Goal: Task Accomplishment & Management: Complete application form

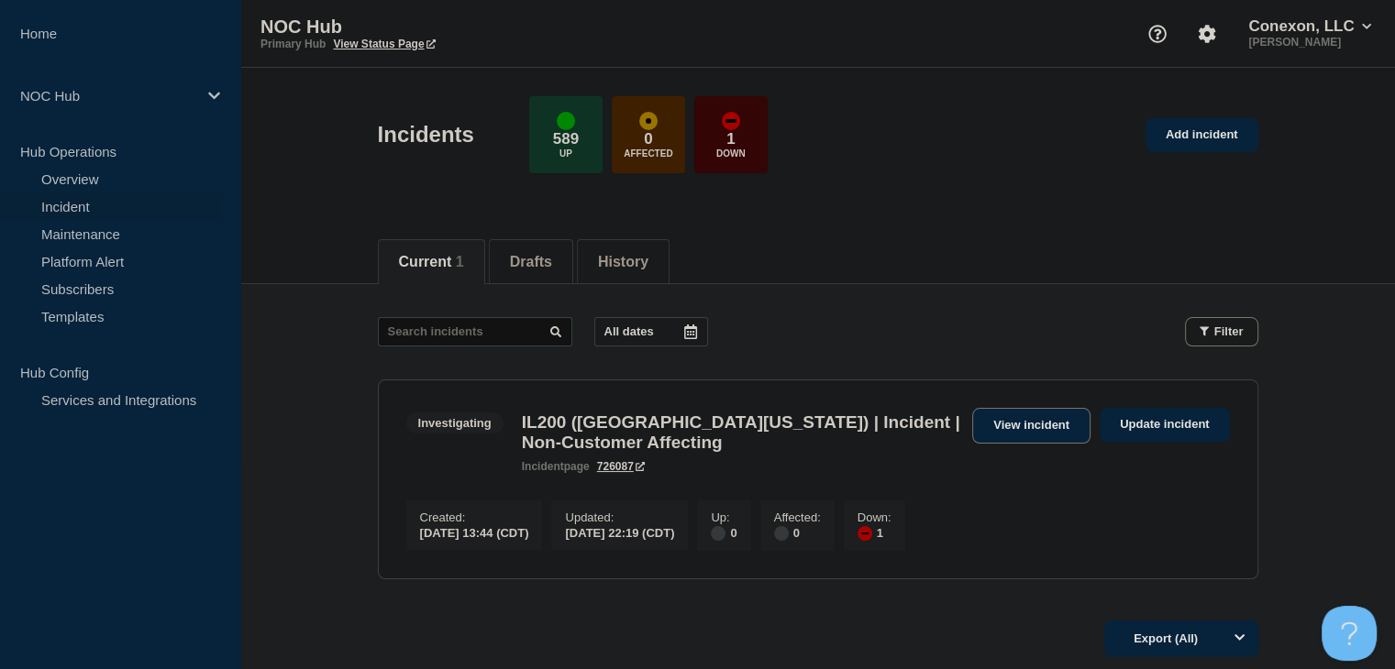
click at [1030, 437] on link "View incident" at bounding box center [1031, 426] width 118 height 36
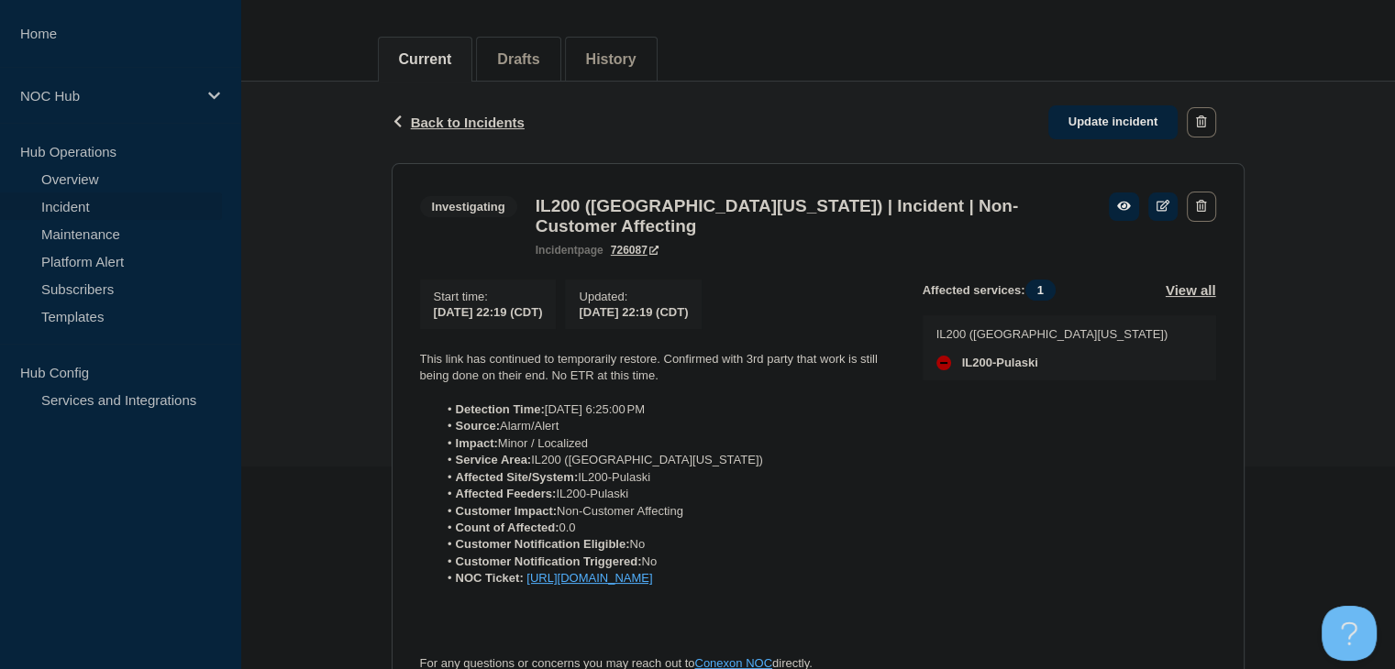
scroll to position [92, 0]
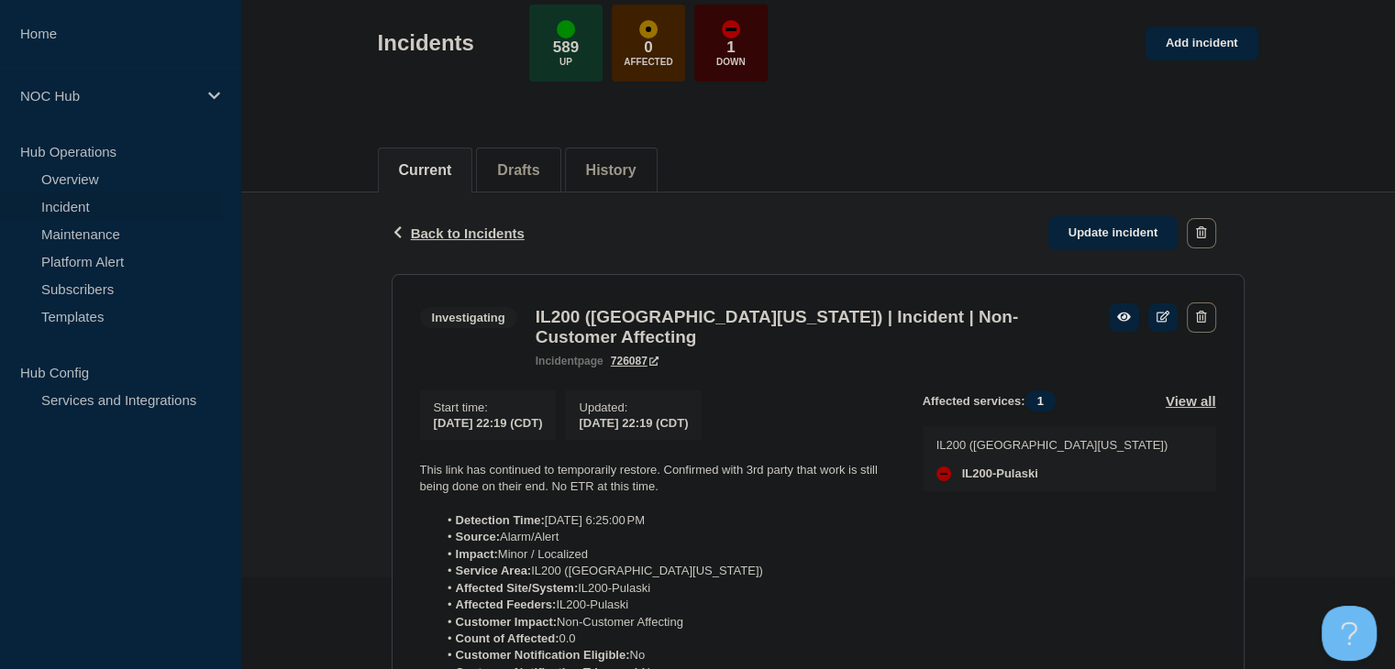
click at [67, 197] on link "Incident" at bounding box center [111, 207] width 222 height 28
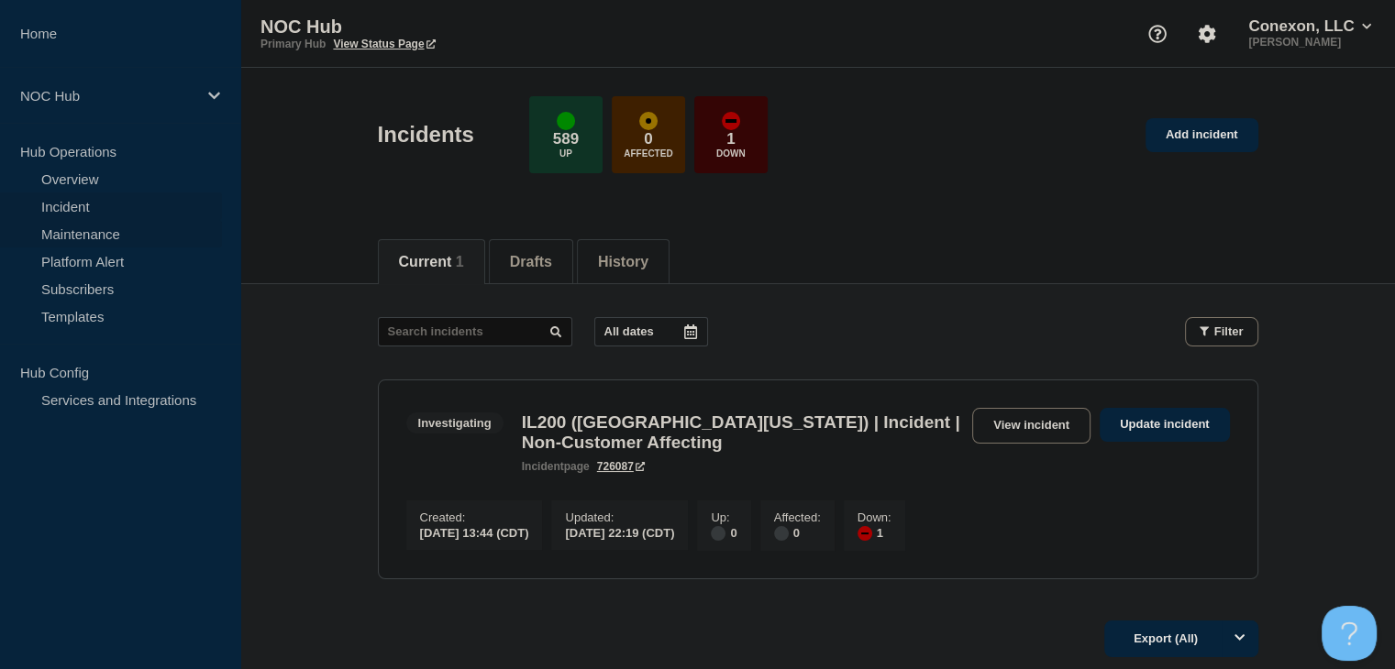
click at [68, 225] on link "Maintenance" at bounding box center [111, 234] width 222 height 28
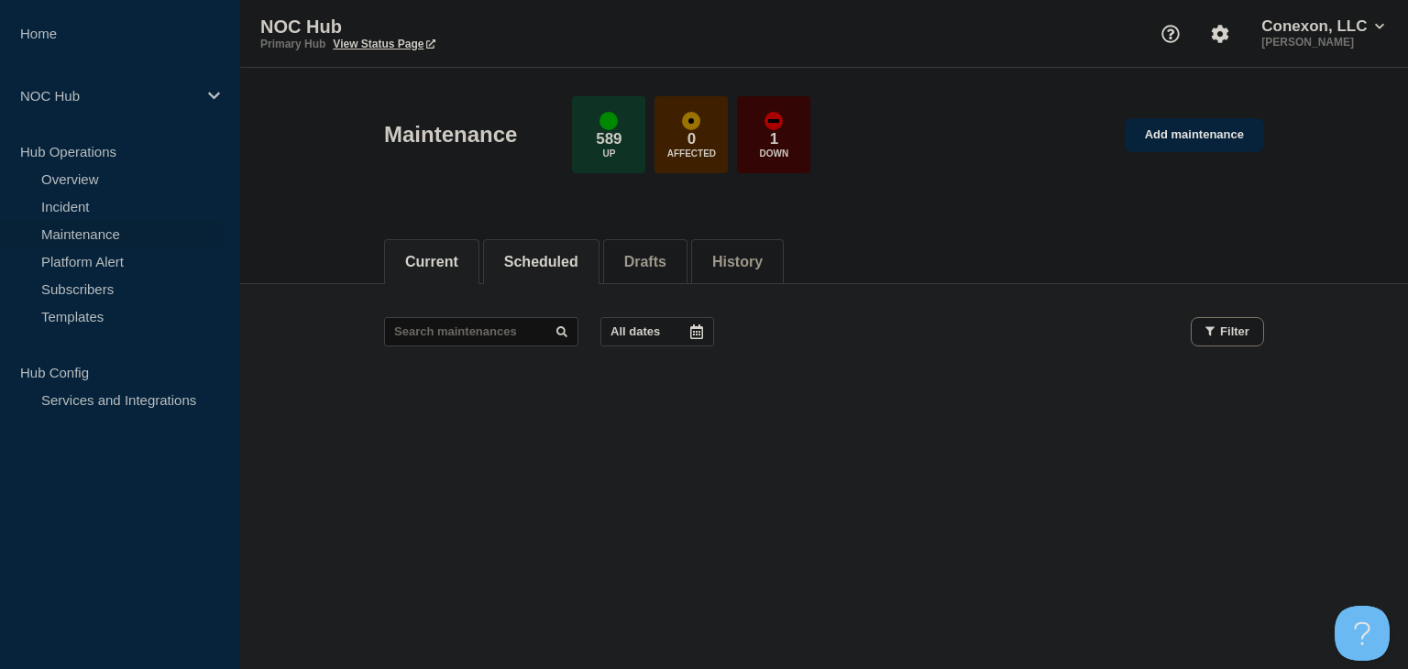
click at [579, 268] on button "Scheduled" at bounding box center [541, 262] width 74 height 17
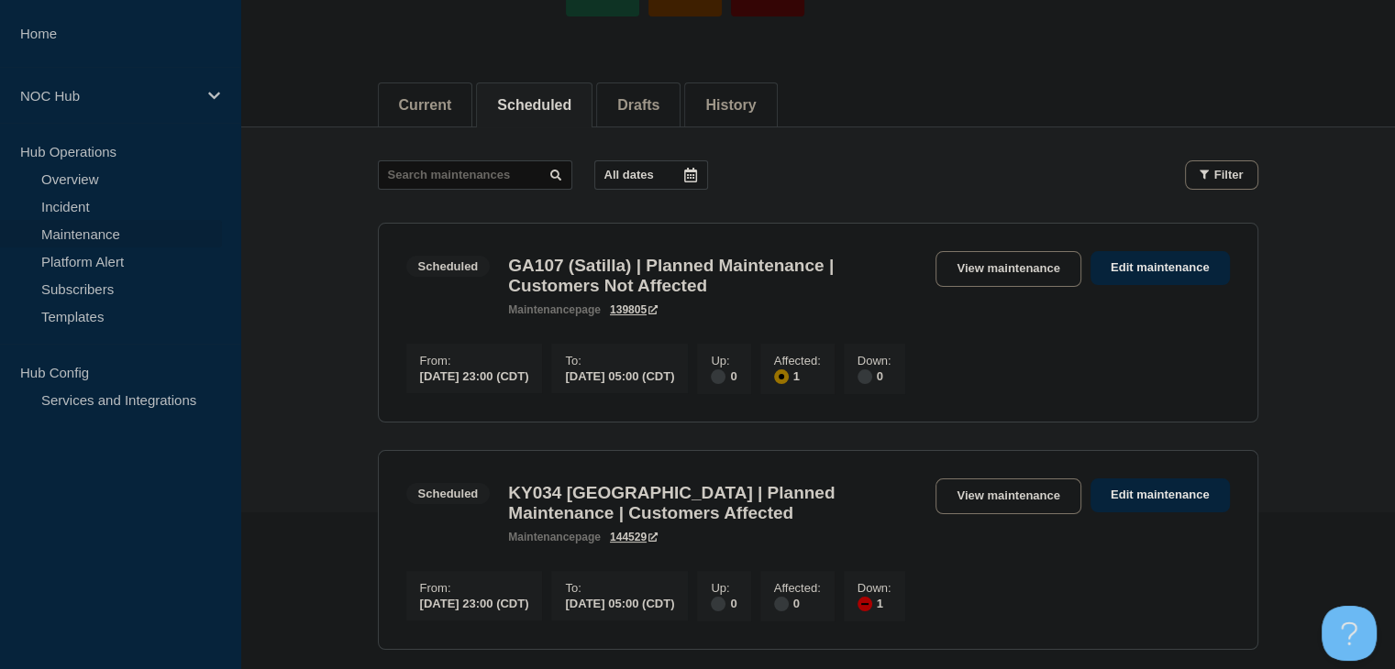
scroll to position [367, 0]
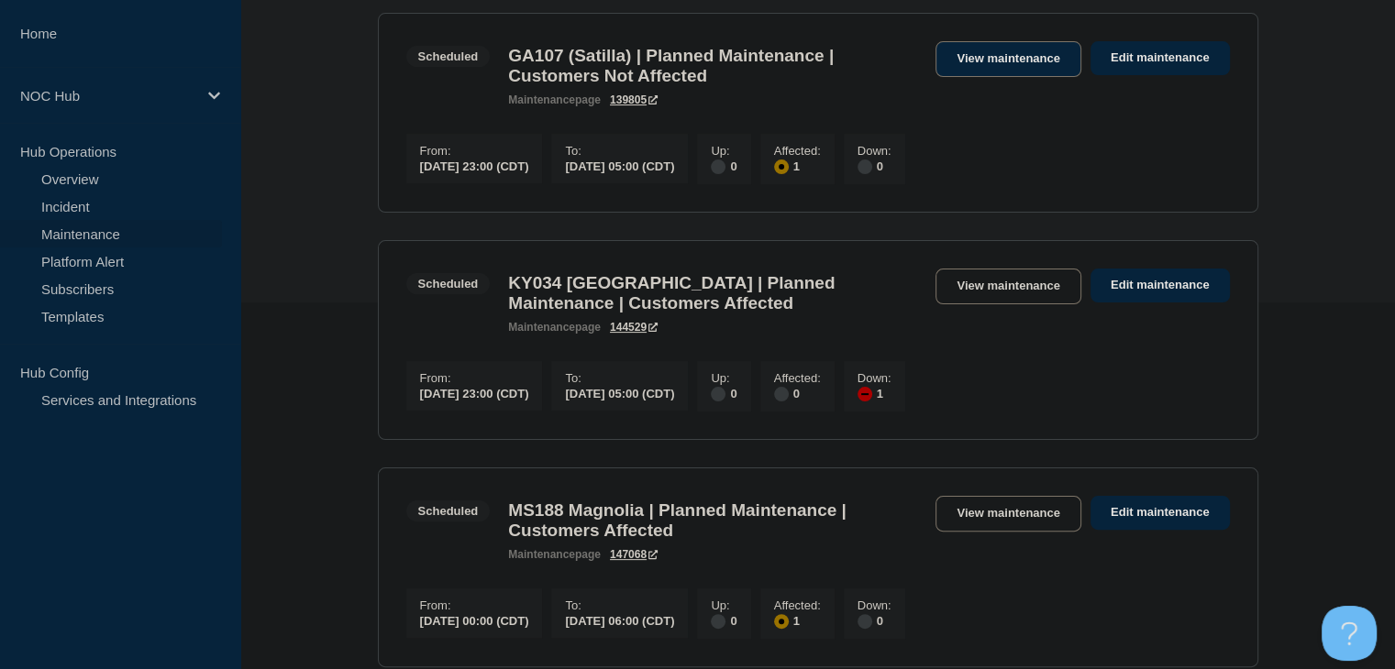
click at [980, 72] on link "View maintenance" at bounding box center [1007, 59] width 145 height 36
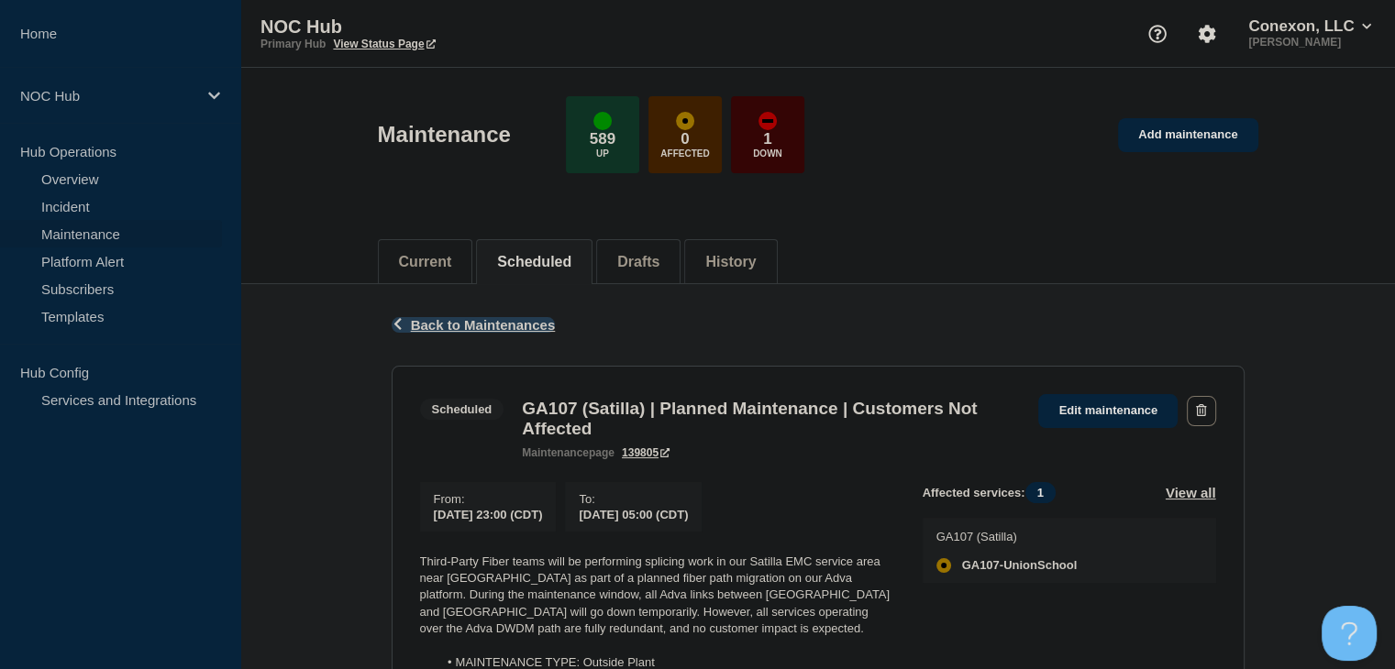
click at [424, 321] on span "Back to Maintenances" at bounding box center [483, 325] width 145 height 16
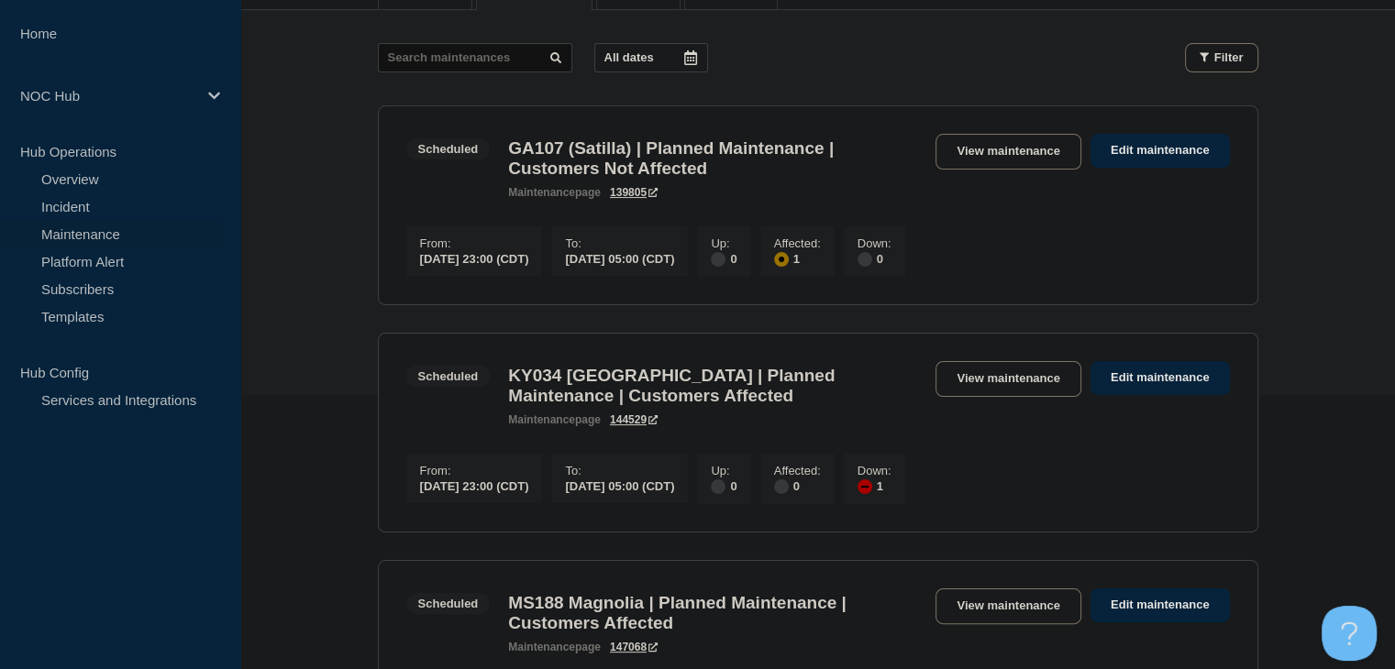
scroll to position [275, 0]
click at [1005, 386] on link "View maintenance" at bounding box center [1007, 378] width 145 height 36
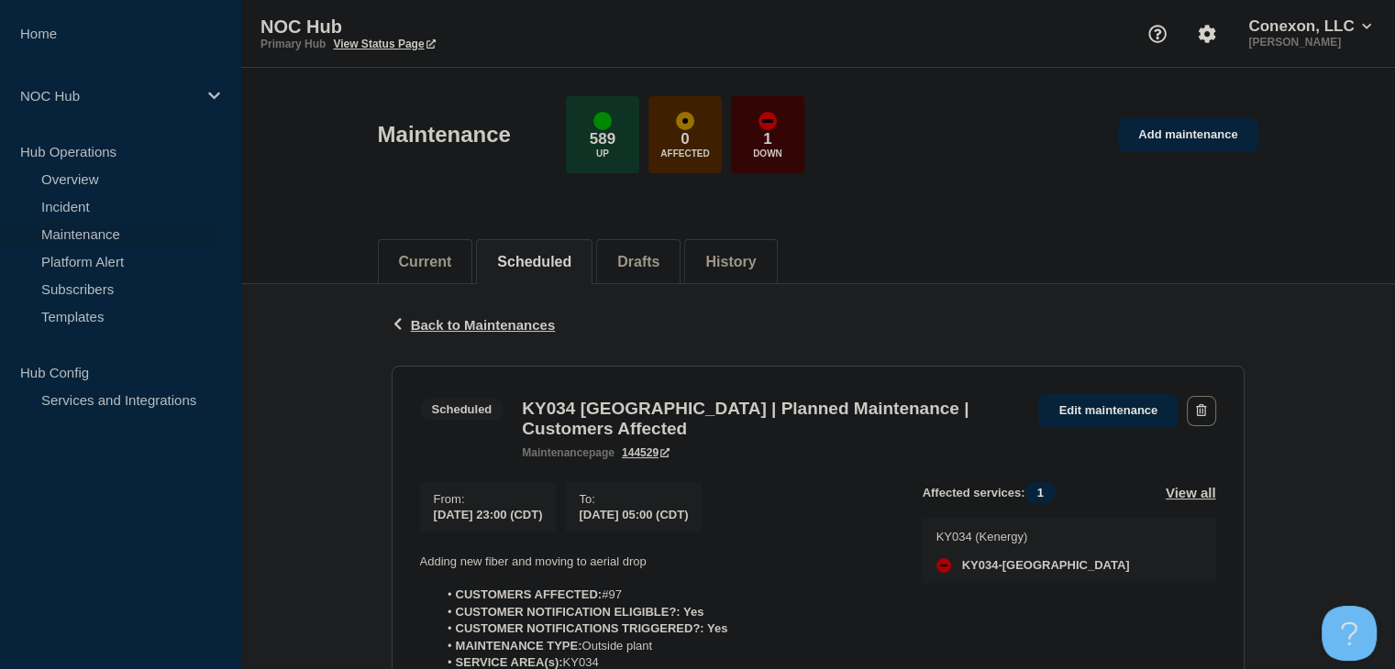
scroll to position [183, 0]
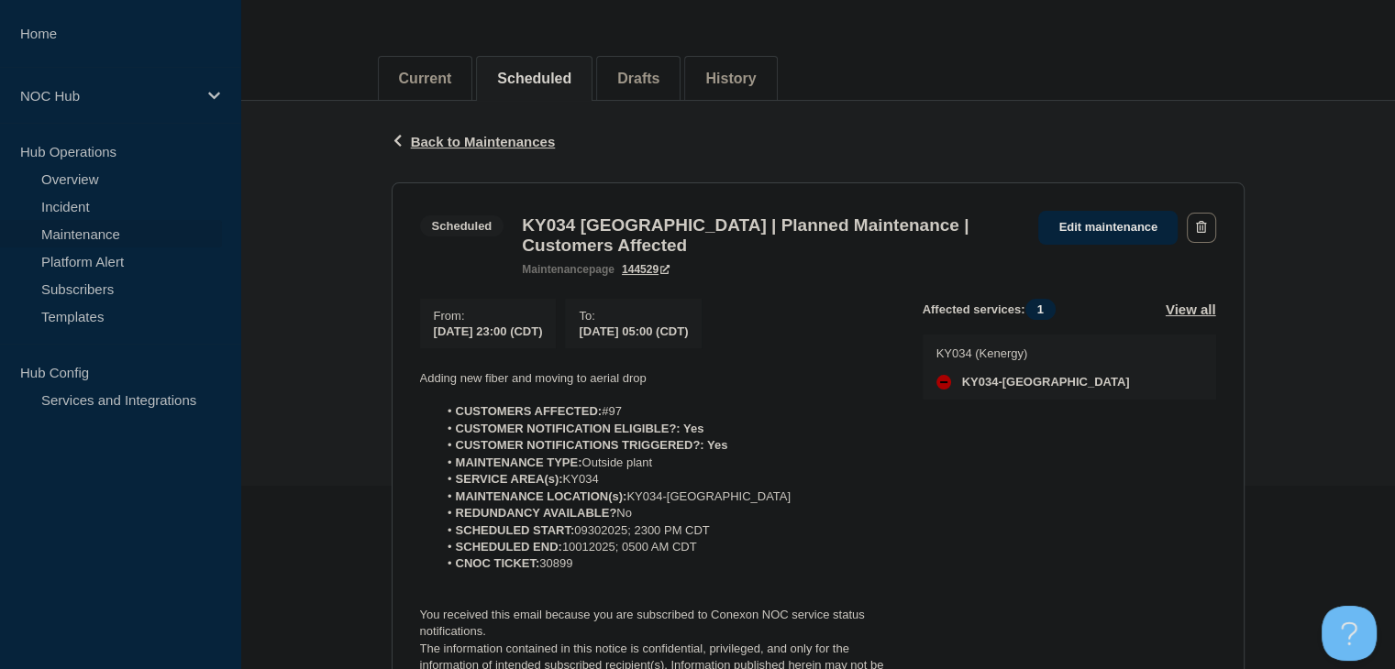
click at [366, 408] on div "Back Back to Maintenances Scheduled KY034 [GEOGRAPHIC_DATA] | Planned Maintenan…" at bounding box center [817, 488] width 1154 height 775
click at [363, 402] on div "Back Back to Maintenances Scheduled KY034 [GEOGRAPHIC_DATA] | Planned Maintenan…" at bounding box center [817, 488] width 1154 height 775
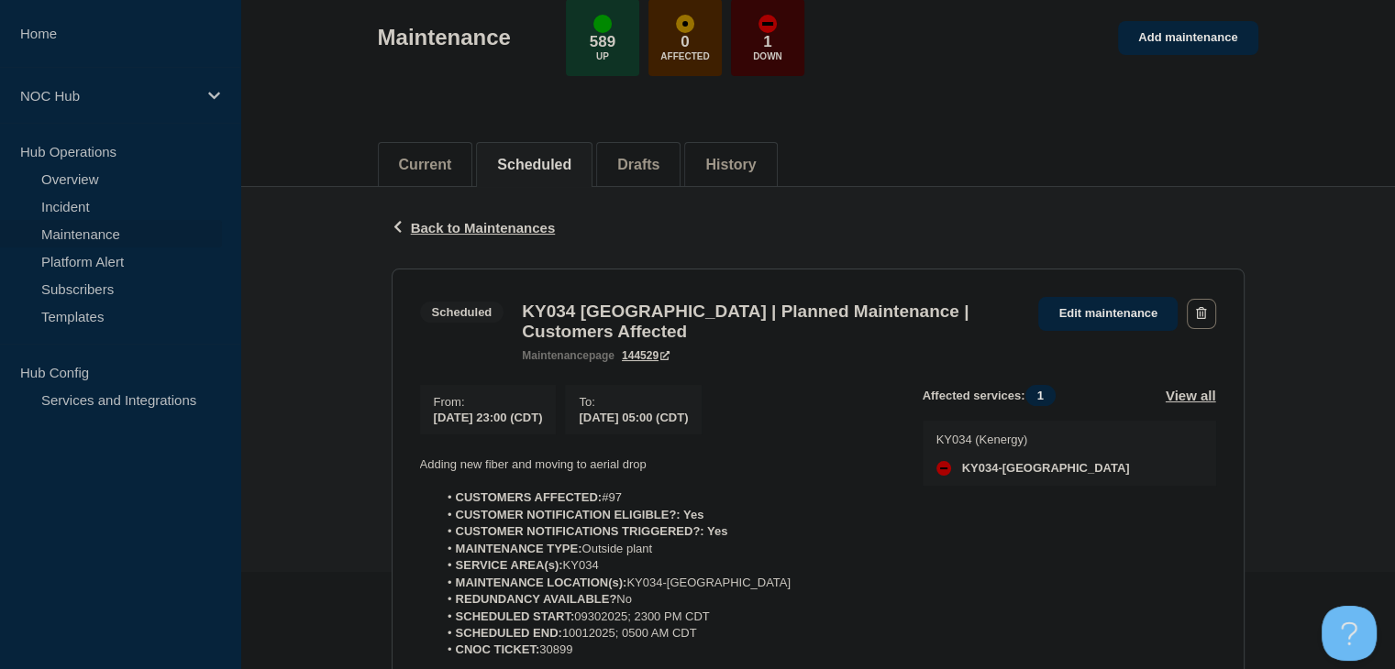
scroll to position [0, 0]
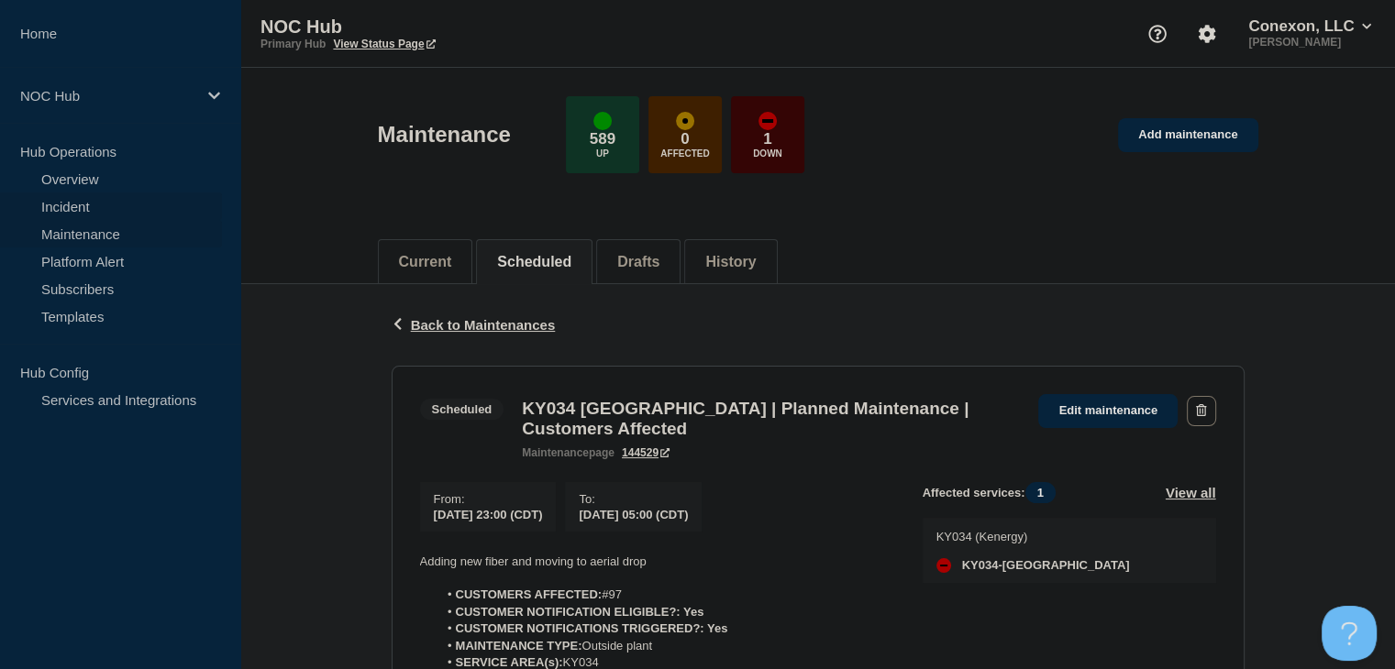
click at [77, 205] on link "Incident" at bounding box center [111, 207] width 222 height 28
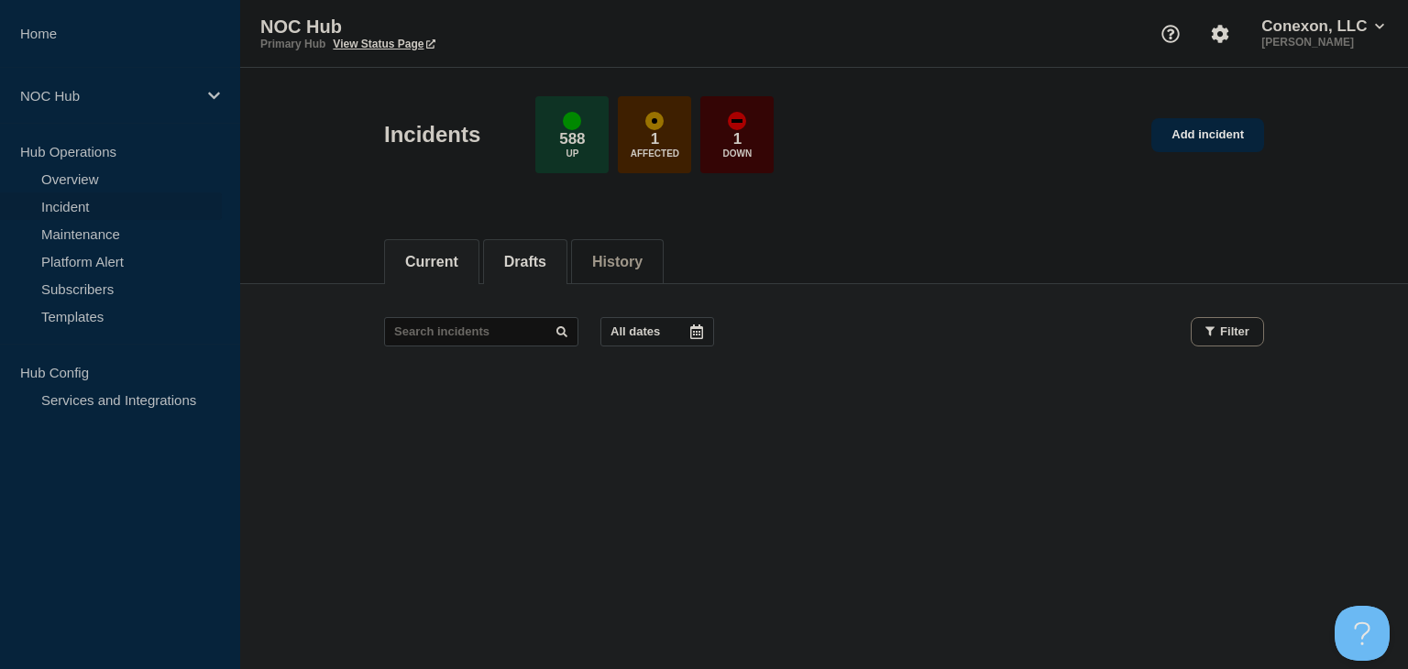
click at [539, 257] on button "Drafts" at bounding box center [525, 262] width 42 height 17
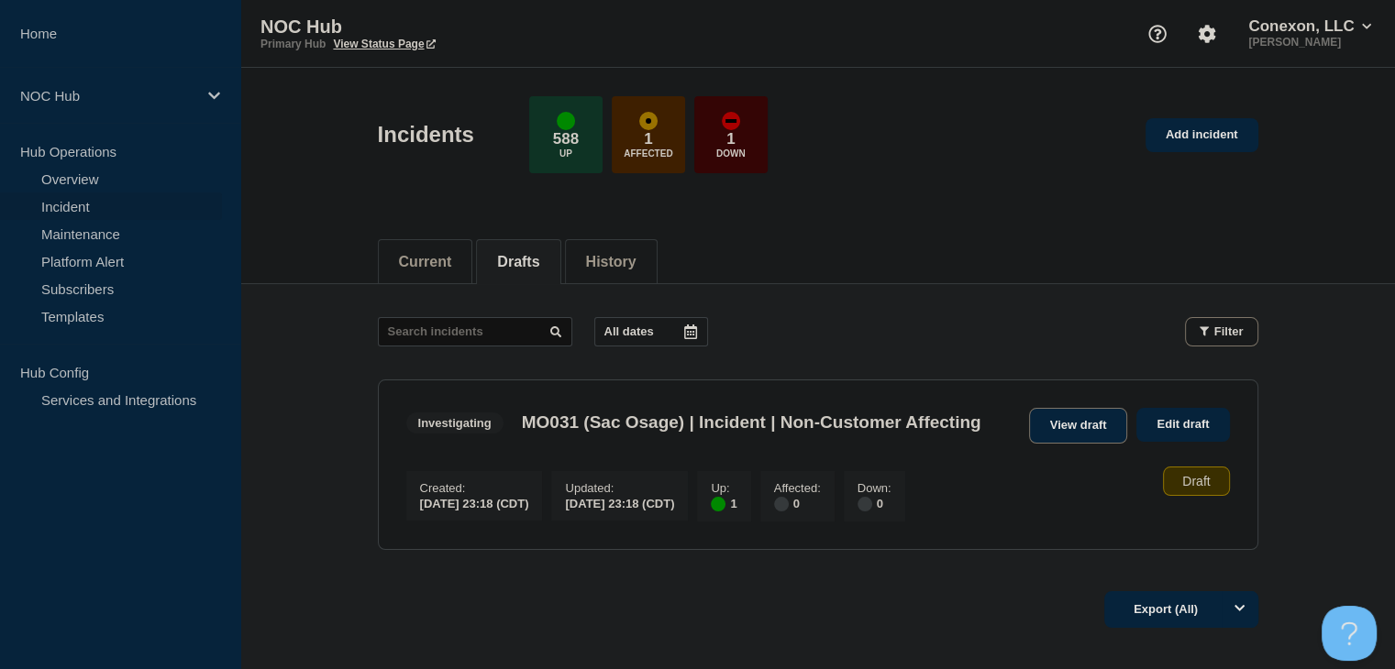
click at [1059, 424] on link "View draft" at bounding box center [1078, 426] width 99 height 36
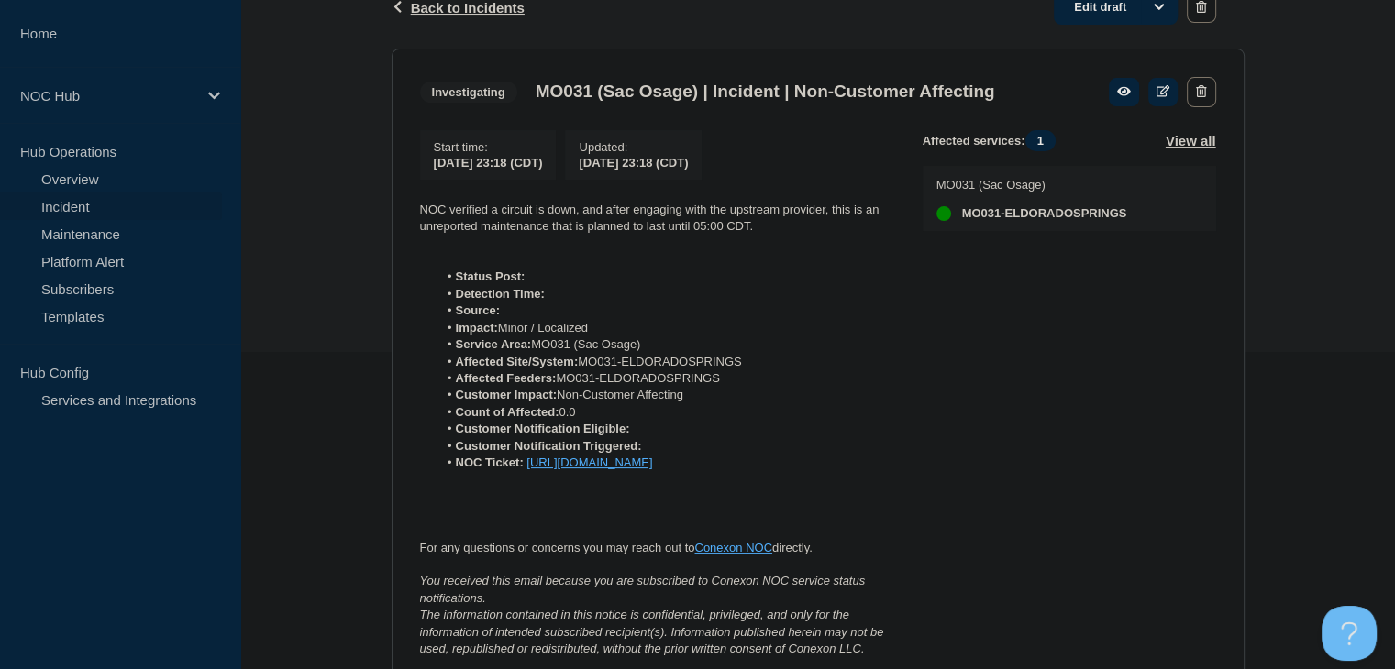
scroll to position [275, 0]
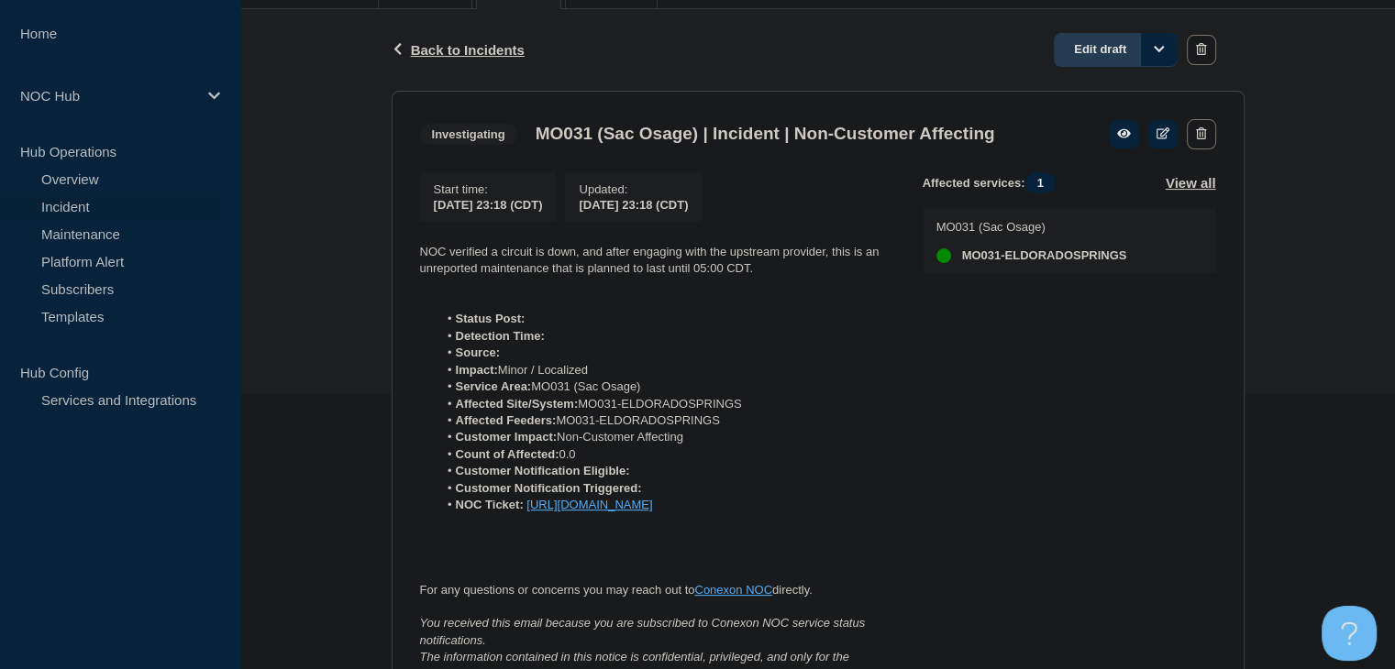
click at [1092, 54] on link "Edit draft" at bounding box center [1116, 50] width 124 height 34
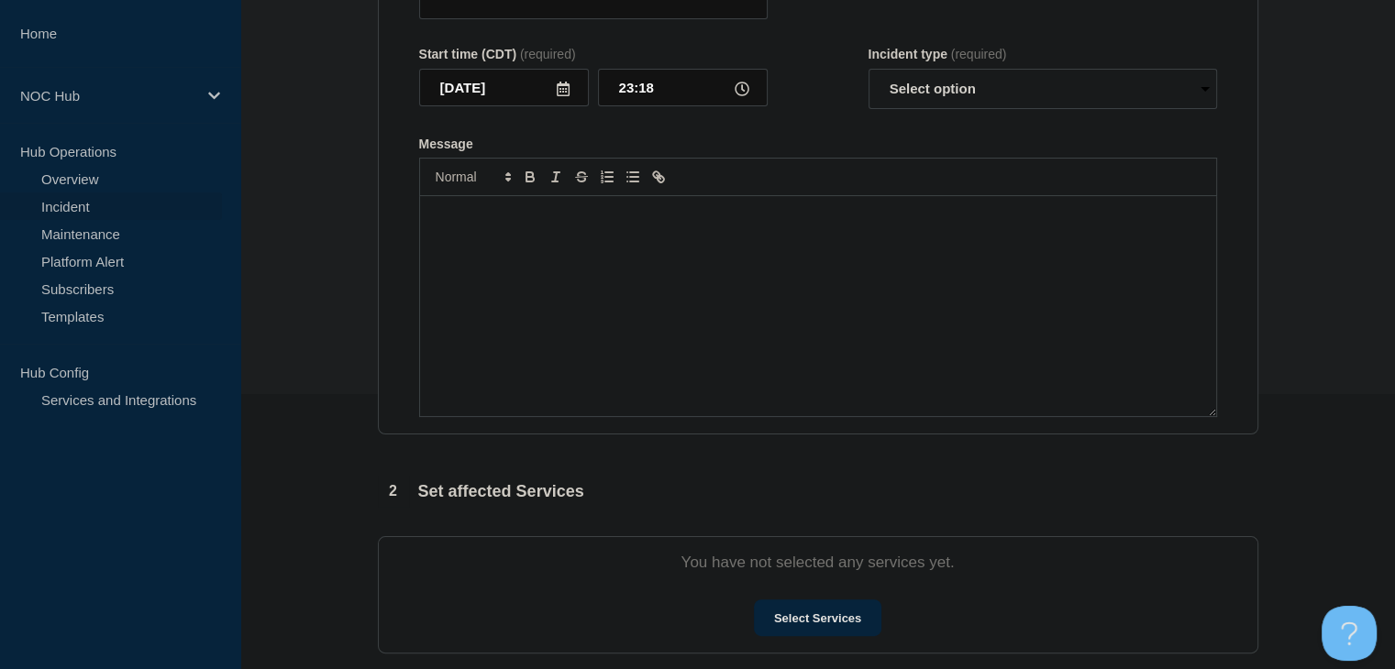
type input "MO031 (Sac Osage) | Incident | Non-Customer Affecting"
select select "investigating"
radio input "false"
radio input "true"
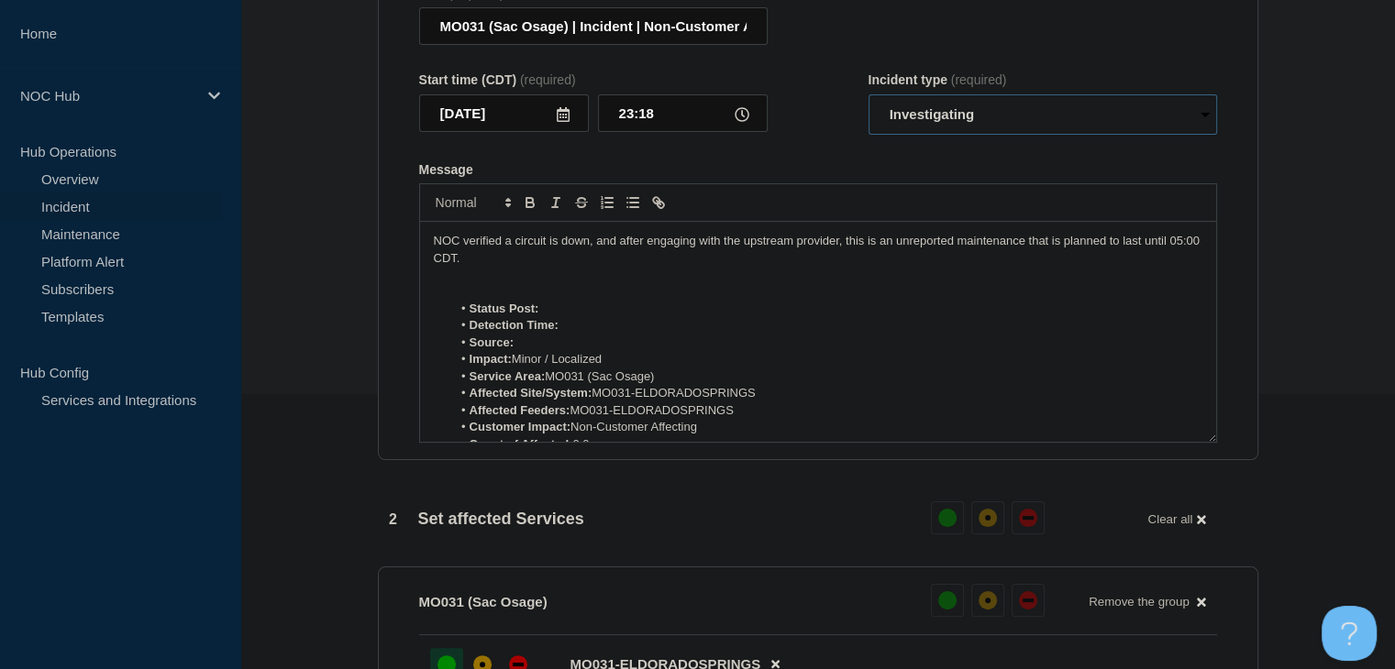
click at [933, 118] on select "Select option Investigating Identified Monitoring Resolved" at bounding box center [1042, 114] width 348 height 40
select select "identified"
click at [868, 105] on select "Select option Investigating Identified Monitoring Resolved" at bounding box center [1042, 114] width 348 height 40
click at [818, 166] on form "Title (required) MO031 (Sac Osage) | Incident | Non-Customer Affecting Start ti…" at bounding box center [818, 215] width 798 height 458
click at [613, 329] on li "Detection Time:" at bounding box center [826, 325] width 751 height 17
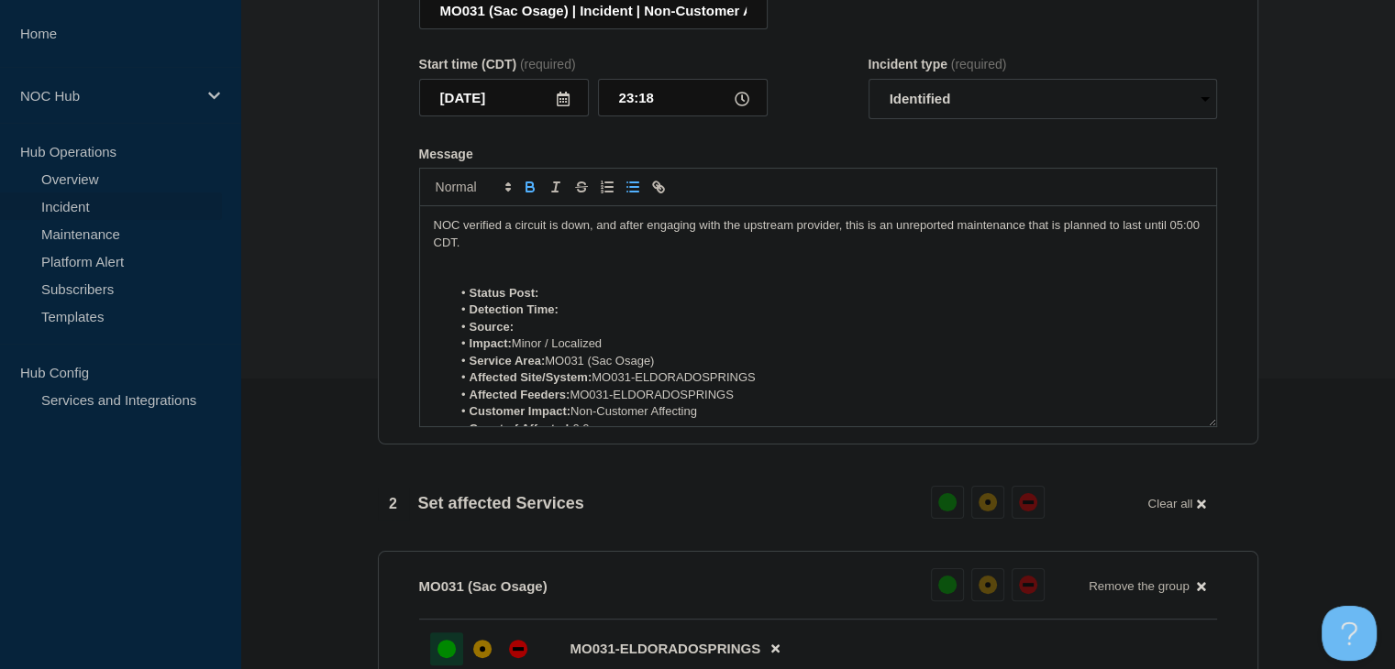
scroll to position [150, 0]
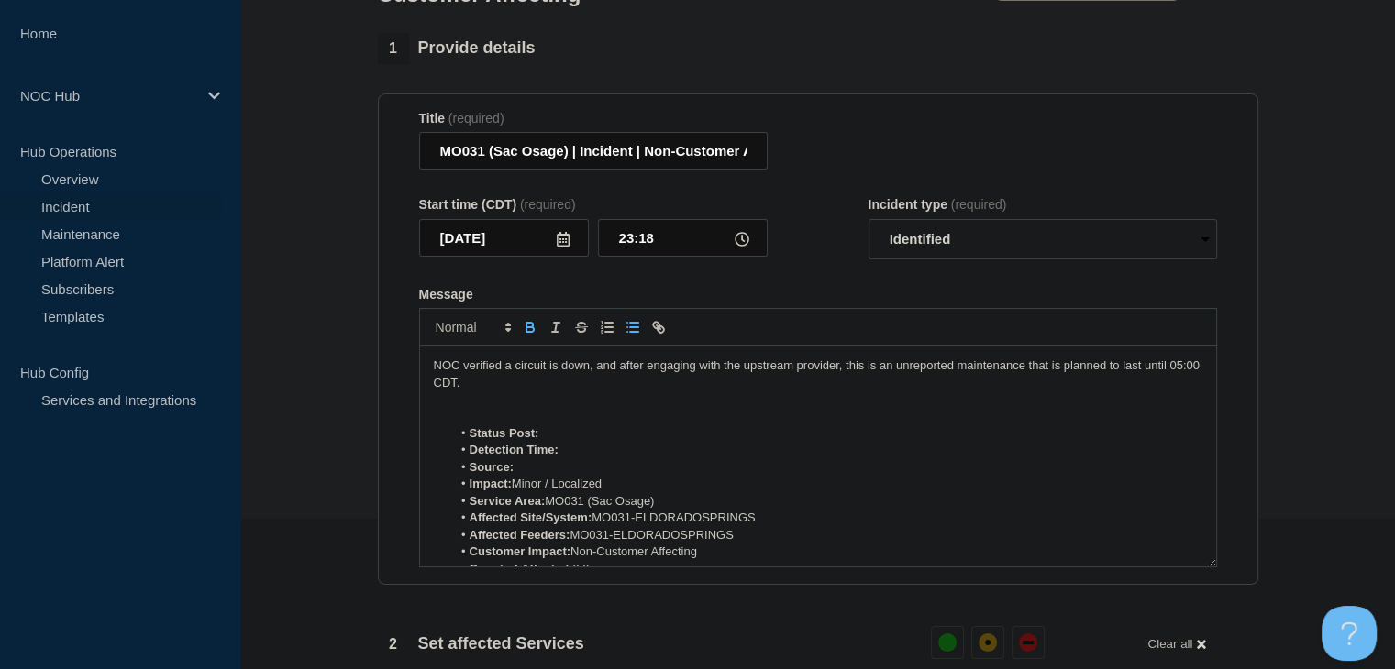
click at [597, 458] on li "Detection Time:" at bounding box center [826, 450] width 751 height 17
click at [587, 456] on li "Detection Time:" at bounding box center [826, 450] width 751 height 17
click at [577, 476] on li "Source:" at bounding box center [826, 467] width 751 height 17
drag, startPoint x: 601, startPoint y: 476, endPoint x: 519, endPoint y: 474, distance: 81.6
click at [519, 474] on li "Source: Alarm/Alert" at bounding box center [826, 467] width 751 height 17
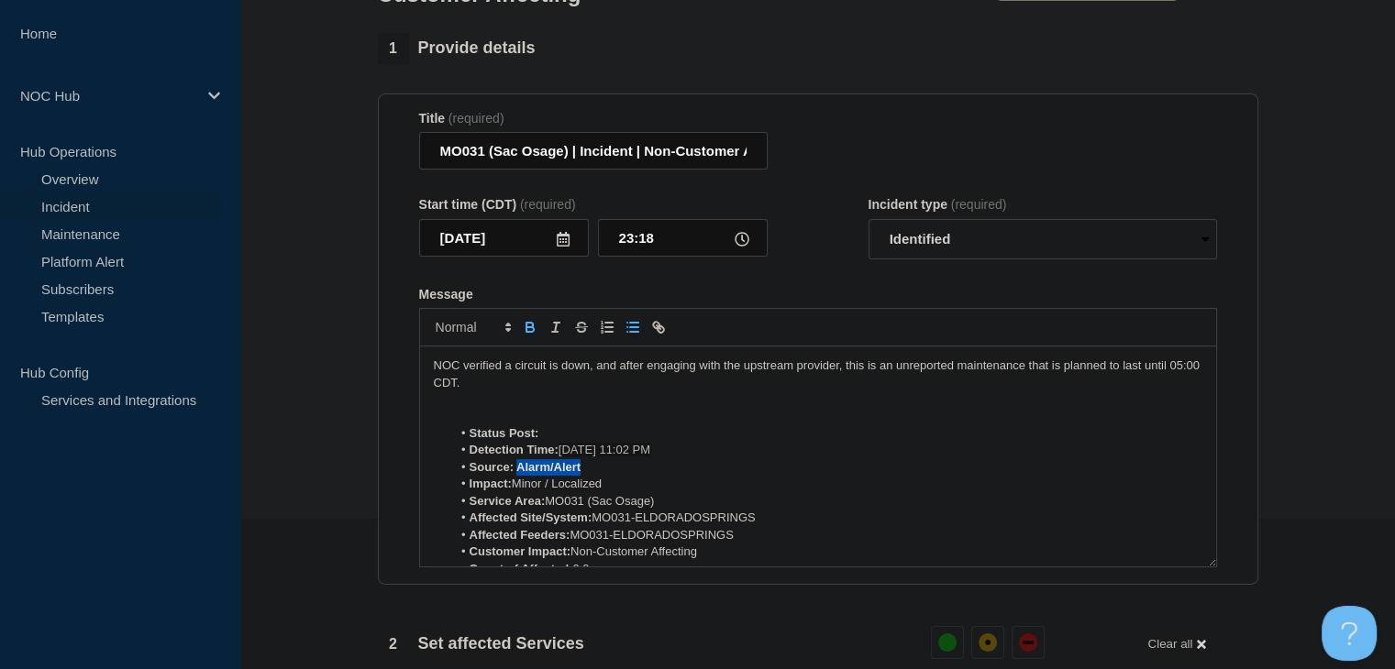
click at [524, 336] on icon "Toggle bold text" at bounding box center [530, 327] width 17 height 17
click at [554, 442] on li "Status Post:" at bounding box center [826, 433] width 751 height 17
drag, startPoint x: 568, startPoint y: 445, endPoint x: 405, endPoint y: 445, distance: 162.3
click at [405, 445] on section "Title (required) MO031 (Sac Osage) | Incident | Non-Customer Affecting Start ti…" at bounding box center [818, 340] width 880 height 492
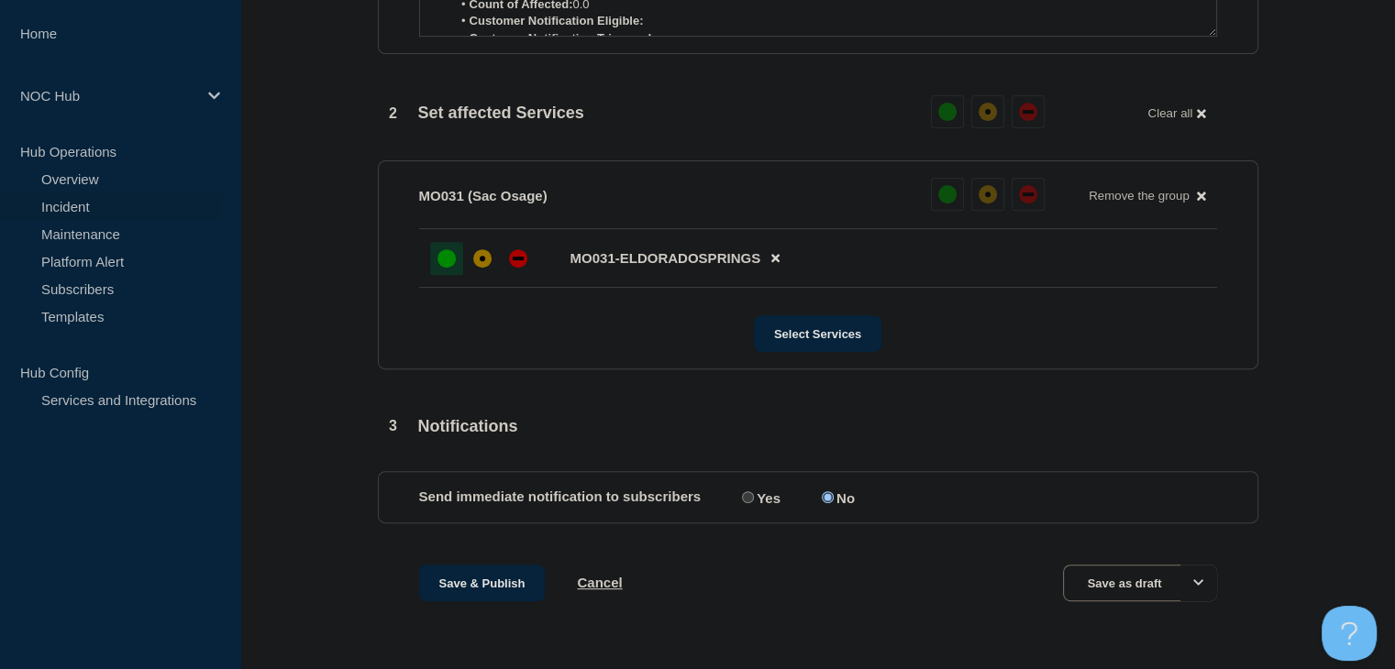
scroll to position [701, 0]
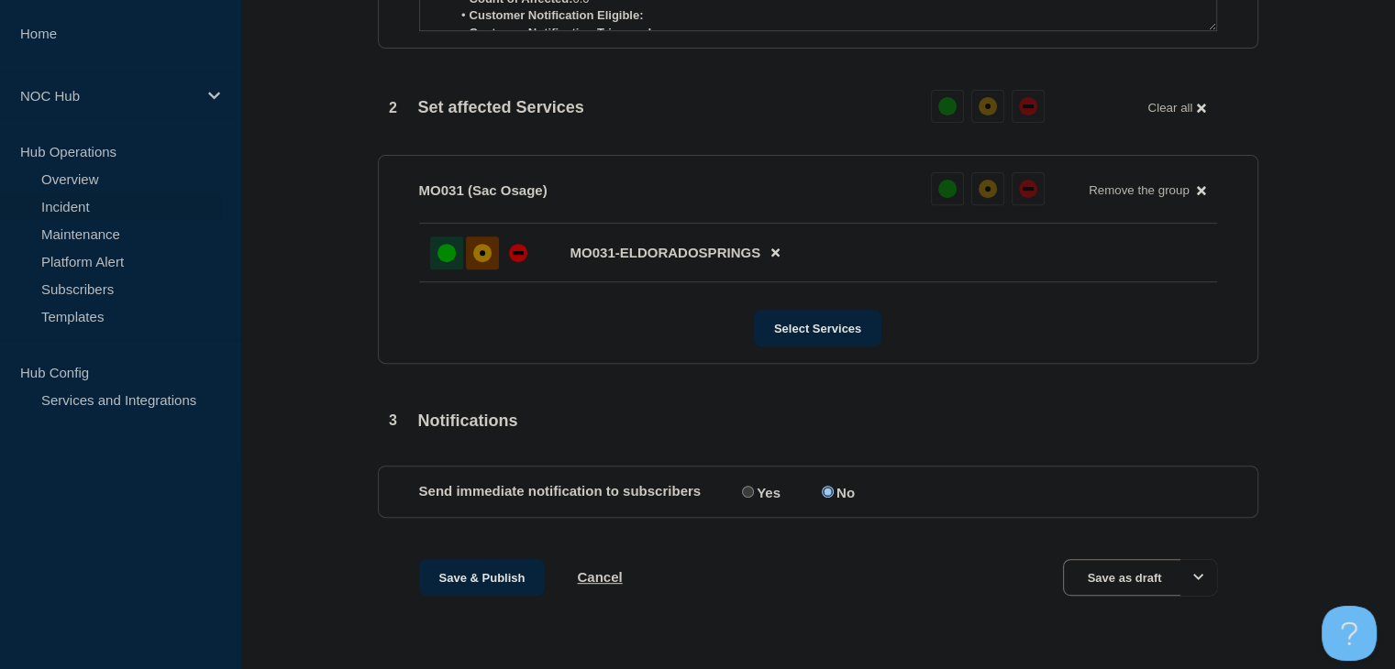
click at [472, 259] on div at bounding box center [482, 253] width 33 height 33
click at [481, 564] on button "Save & Publish" at bounding box center [482, 577] width 127 height 37
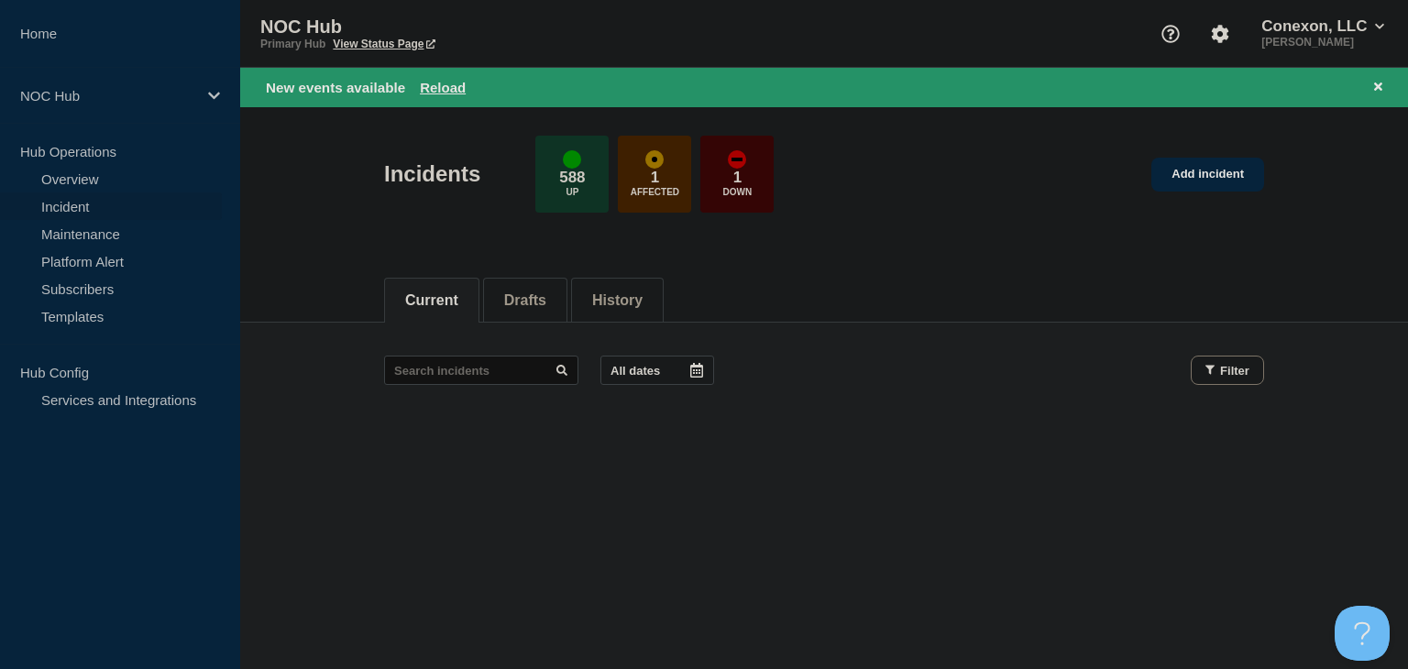
click at [447, 78] on div "New events available Reload" at bounding box center [828, 87] width 1124 height 21
click at [447, 82] on button "Reload" at bounding box center [443, 88] width 46 height 16
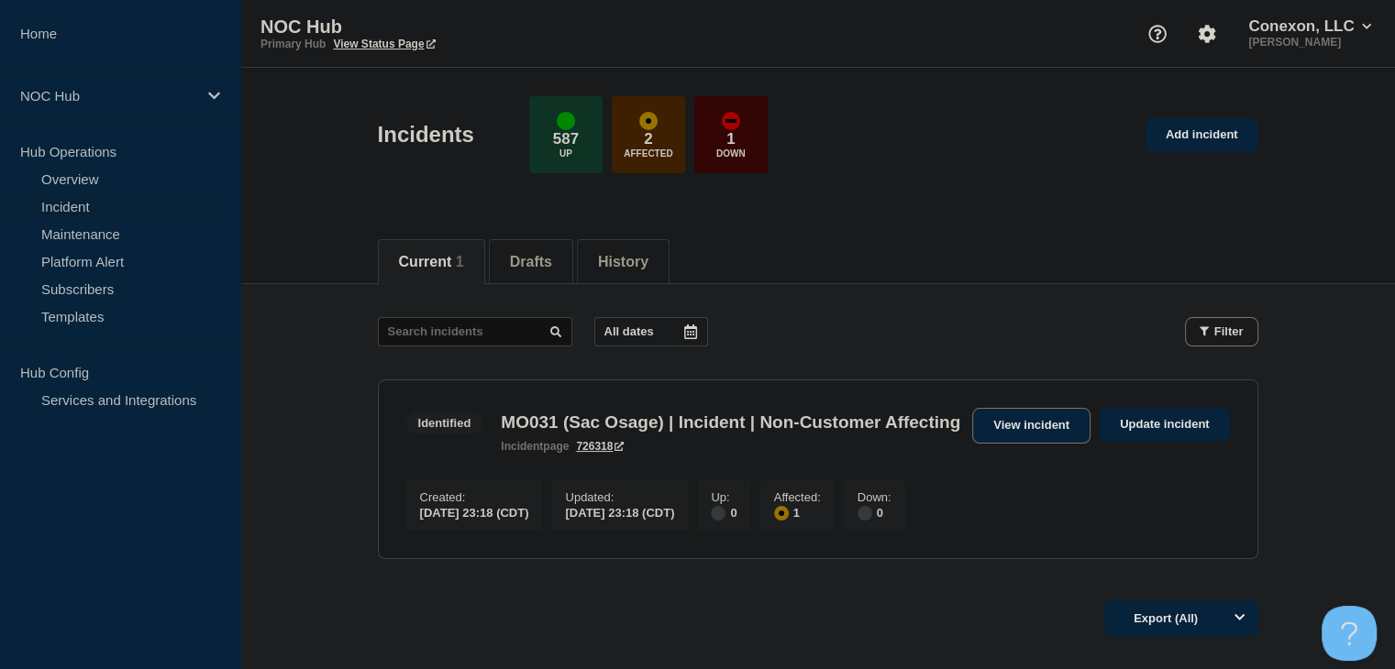
click at [1027, 423] on link "View incident" at bounding box center [1031, 426] width 118 height 36
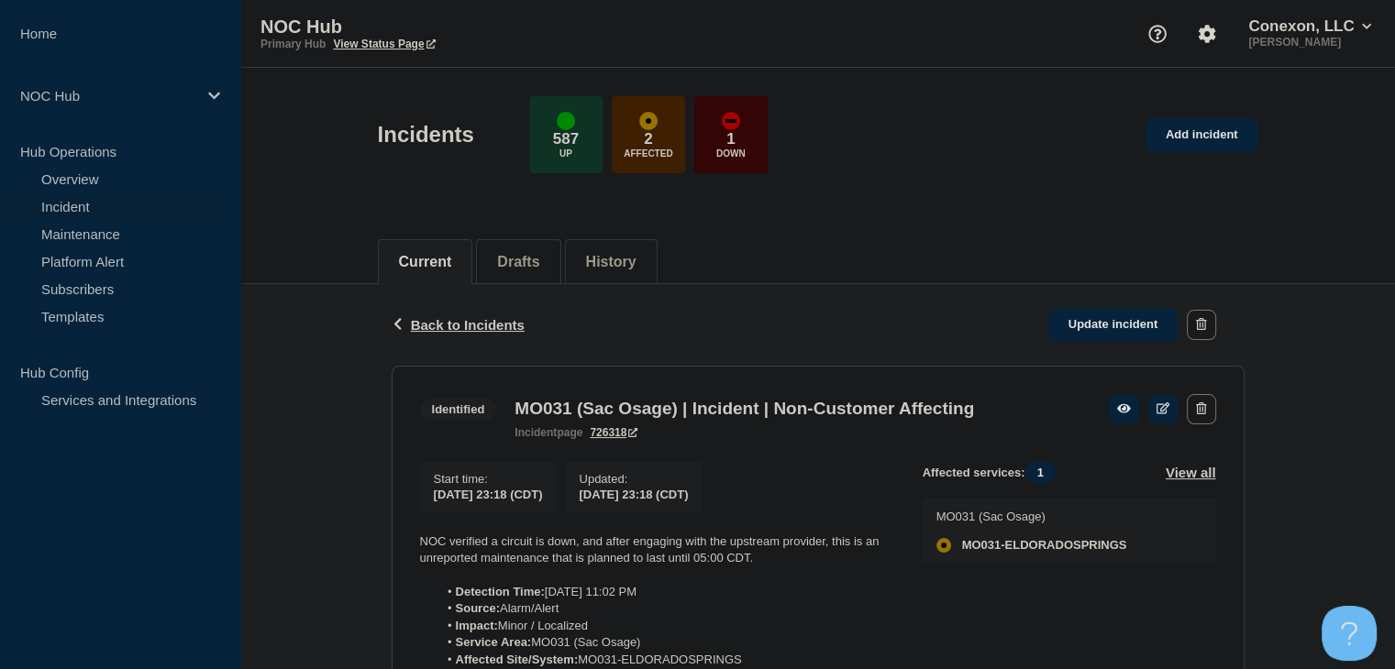
click at [89, 214] on link "Incident" at bounding box center [111, 207] width 222 height 28
